Goal: Information Seeking & Learning: Learn about a topic

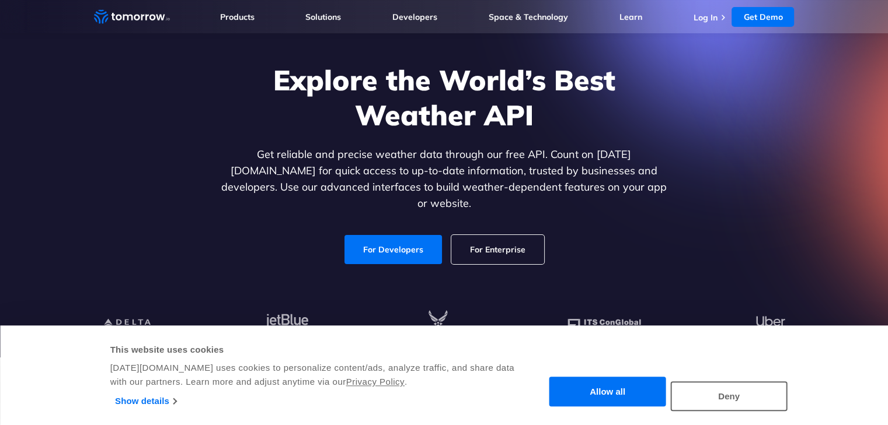
scroll to position [62, 0]
click at [375, 239] on link "For Developers" at bounding box center [392, 250] width 97 height 29
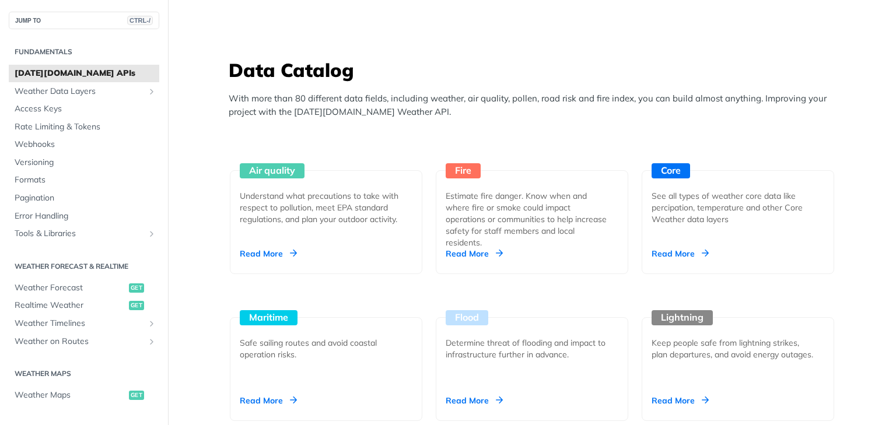
scroll to position [994, 0]
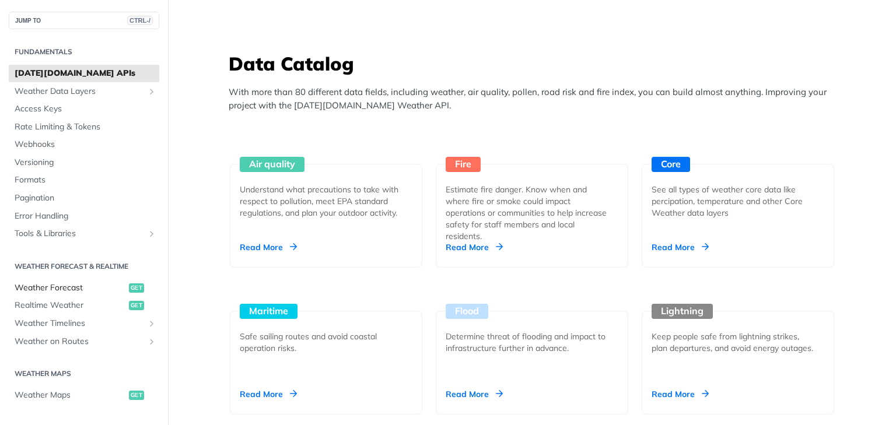
click at [66, 293] on span "Weather Forecast" at bounding box center [70, 288] width 111 height 12
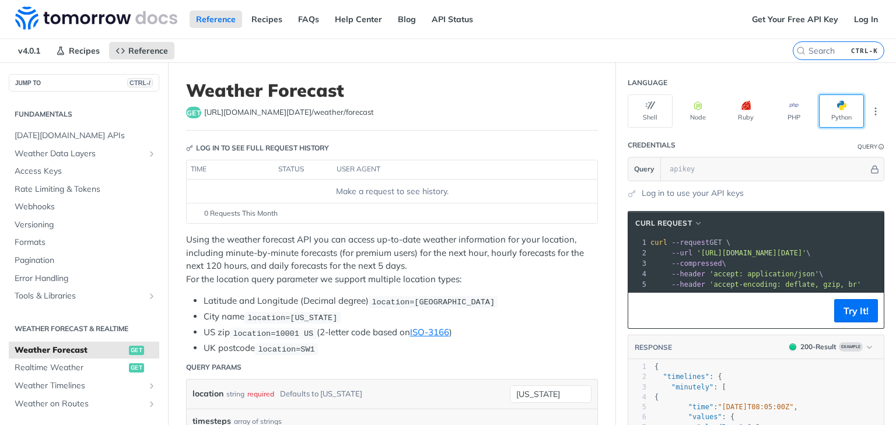
click at [826, 104] on button "Python" at bounding box center [841, 111] width 45 height 33
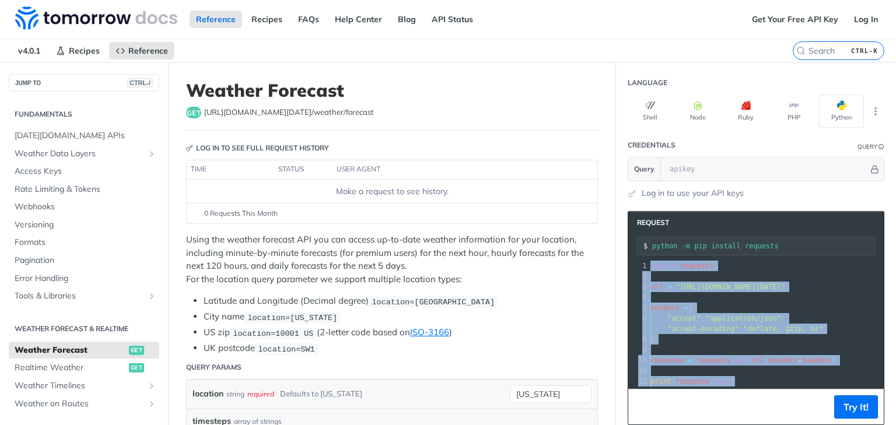
drag, startPoint x: 731, startPoint y: 369, endPoint x: 609, endPoint y: 226, distance: 187.5
click at [616, 226] on section "Request python -m pip install requests xxxxxxxxxx 12 1 import requests 2 ​ 3 ur…" at bounding box center [756, 412] width 280 height 425
copy div "import requests 2 ​ 3 url = "https://api.tomorrow.io/v4/weather/forecast?locati…"
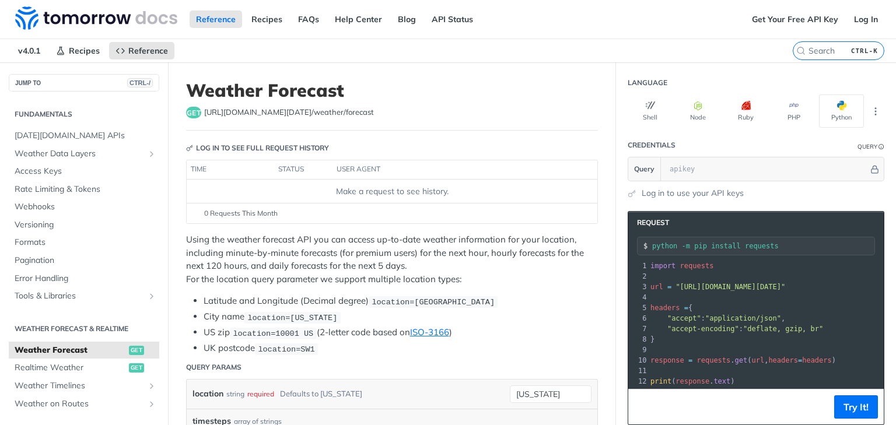
click at [553, 310] on li "City name location=new york" at bounding box center [401, 316] width 394 height 13
click at [860, 14] on link "Log In" at bounding box center [866, 20] width 37 height 18
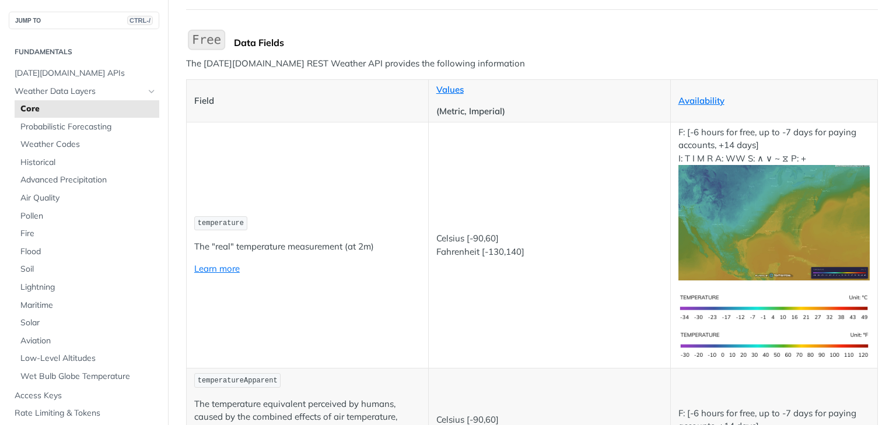
scroll to position [114, 0]
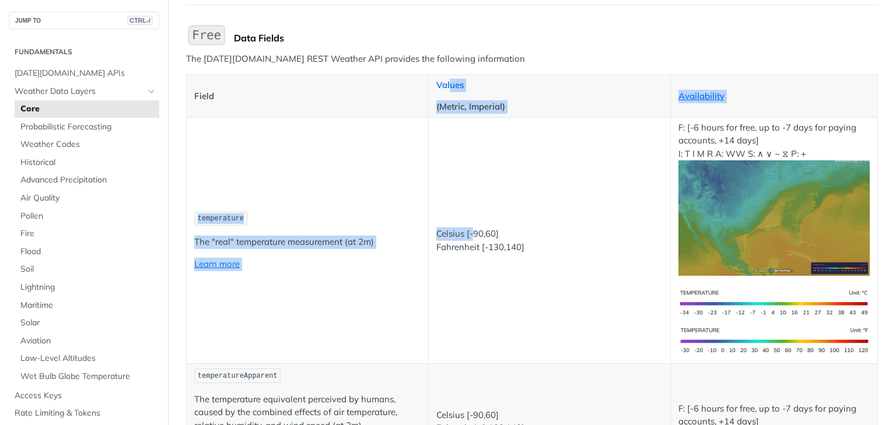
drag, startPoint x: 469, startPoint y: 156, endPoint x: 448, endPoint y: 86, distance: 73.1
click at [448, 86] on link "Values" at bounding box center [449, 84] width 27 height 11
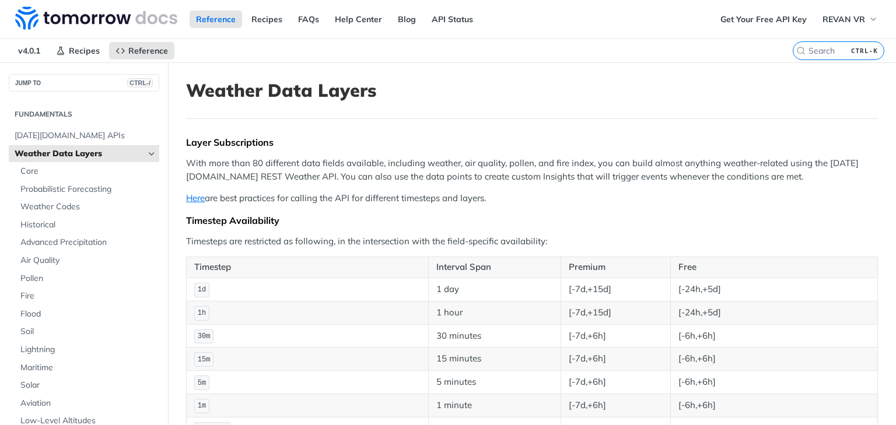
scroll to position [37, 0]
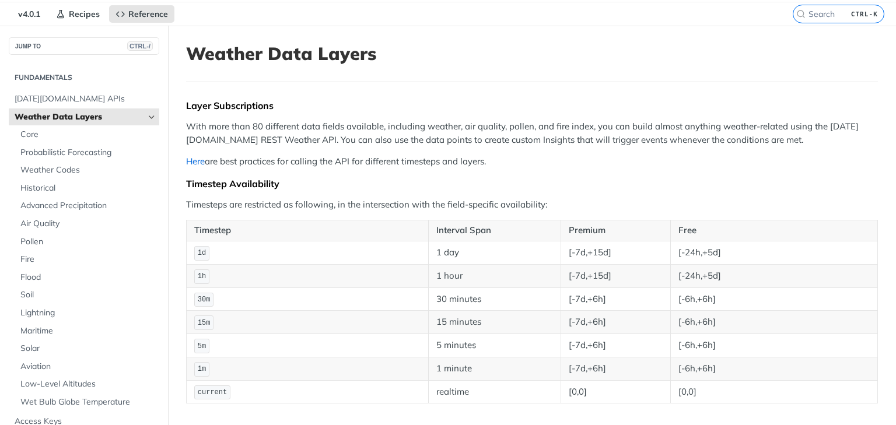
click at [194, 162] on link "Here" at bounding box center [195, 161] width 19 height 11
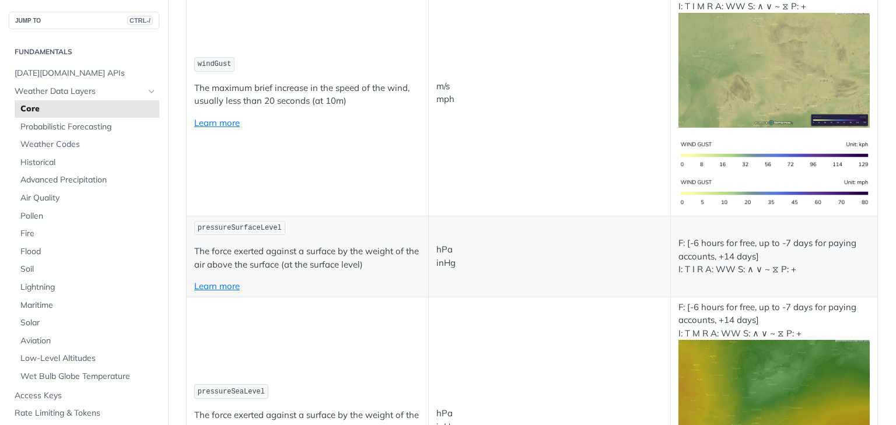
scroll to position [795, 0]
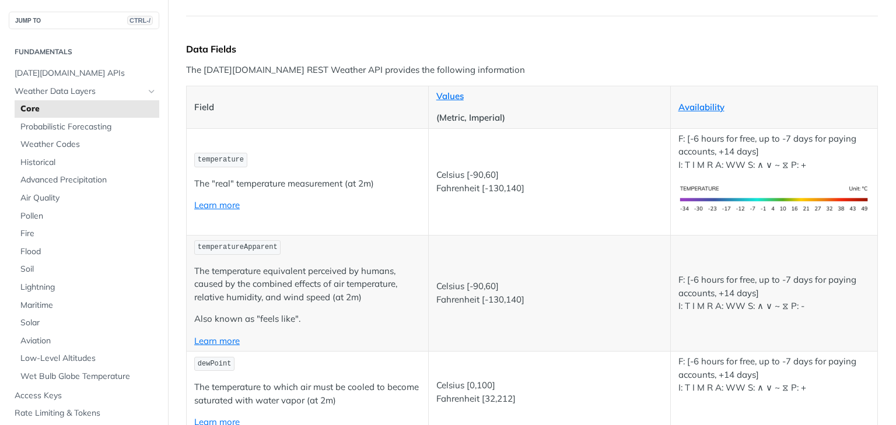
scroll to position [0, 0]
